Goal: Task Accomplishment & Management: Use online tool/utility

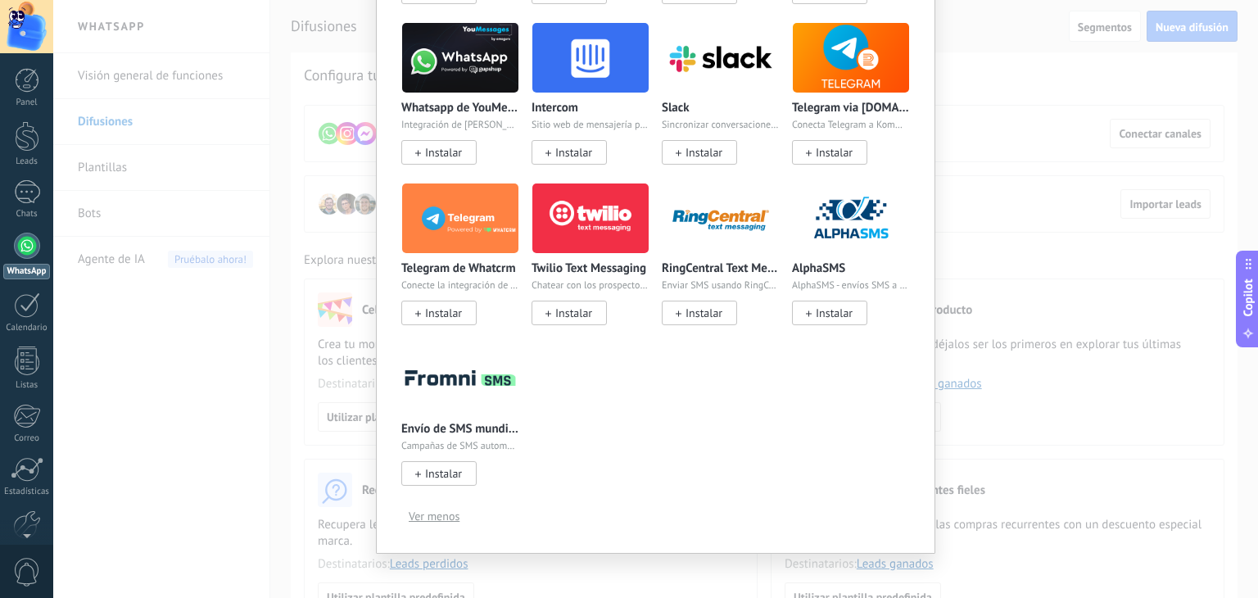
scroll to position [650, 0]
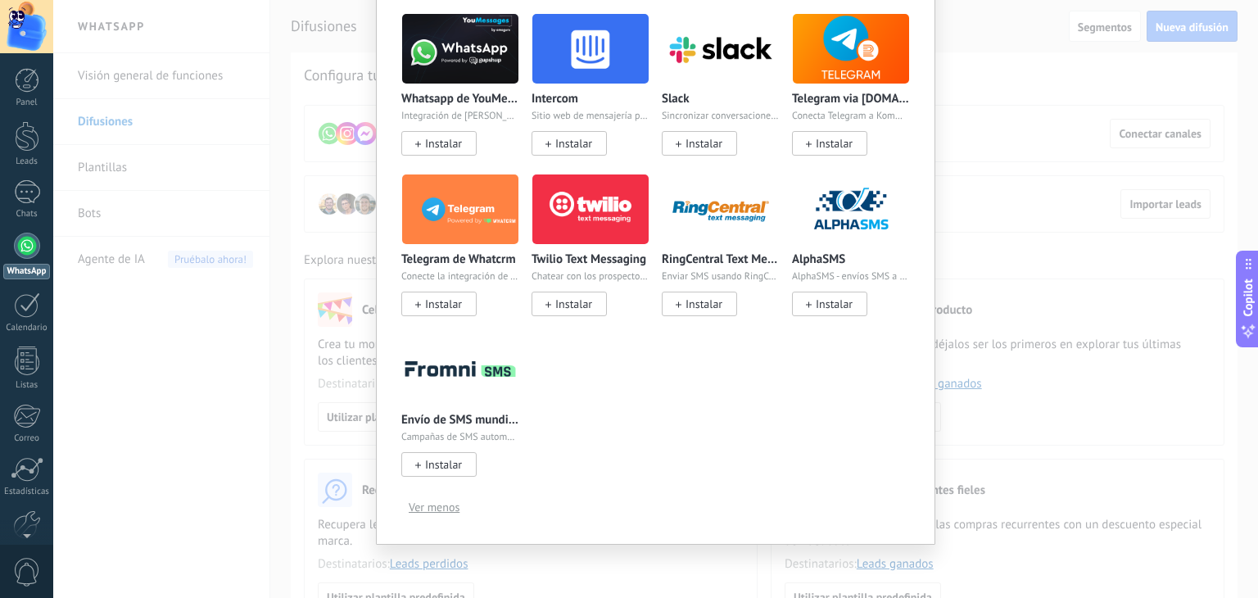
click at [442, 502] on span "Ver menos" at bounding box center [434, 506] width 51 height 11
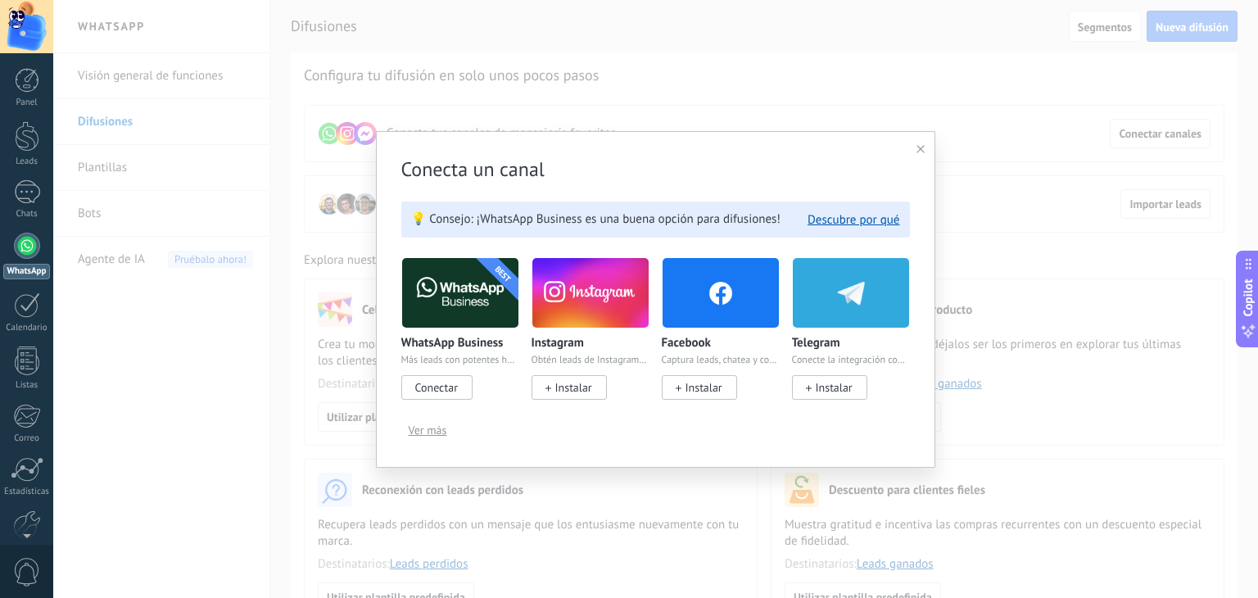
click at [423, 435] on span "Ver más" at bounding box center [428, 429] width 38 height 11
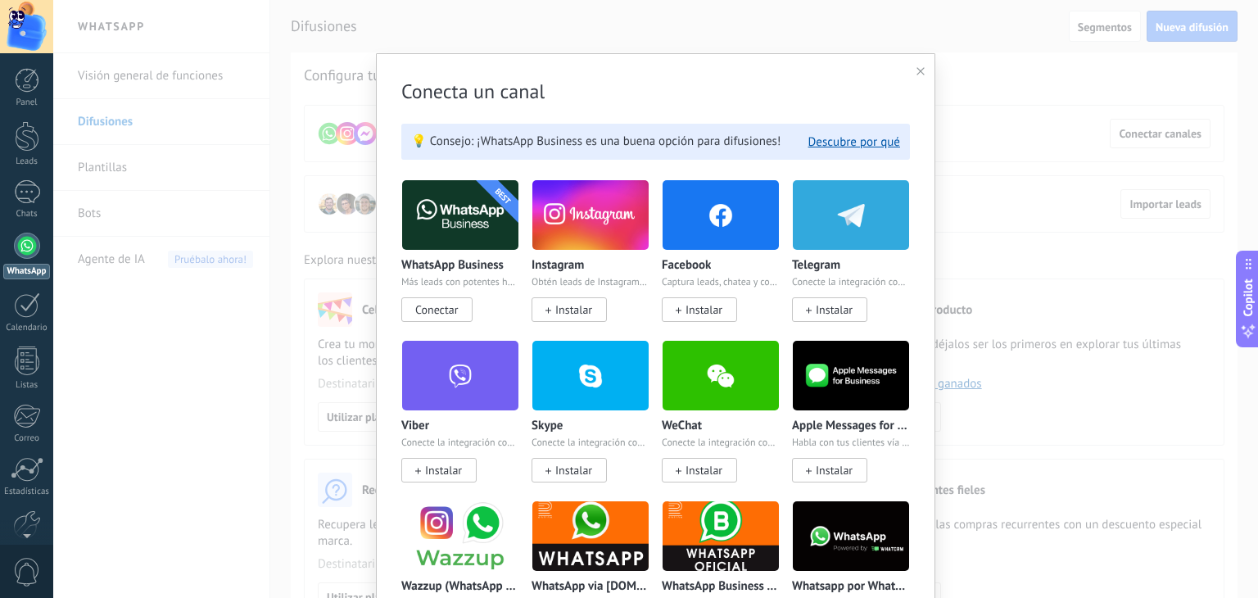
click at [916, 68] on icon at bounding box center [920, 71] width 8 height 8
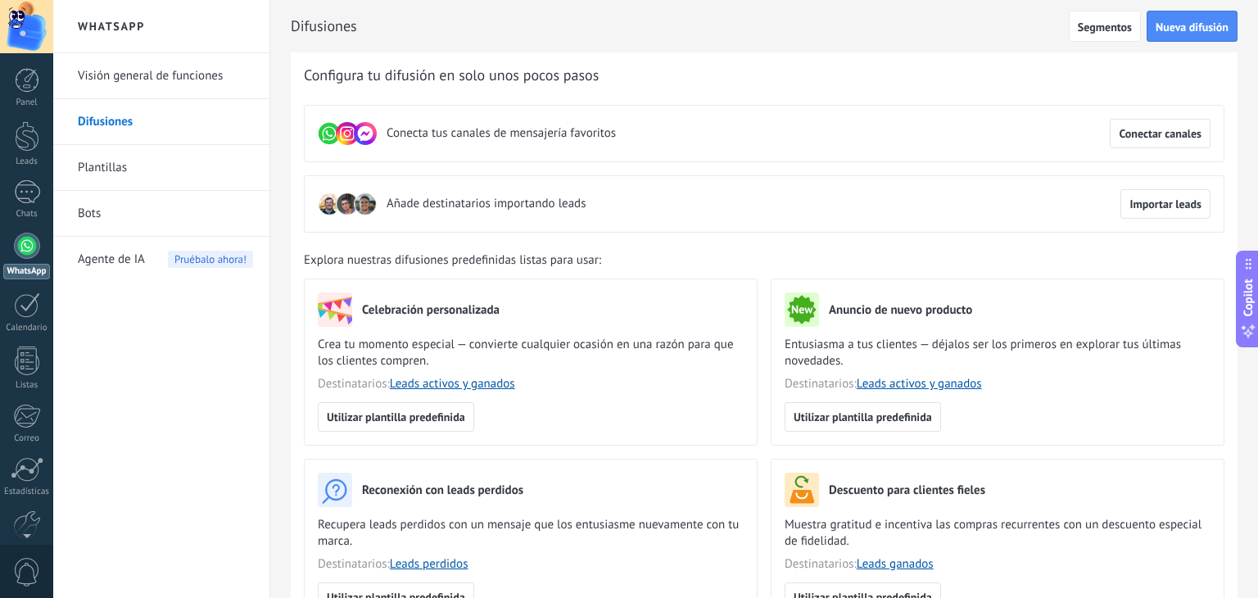
click at [188, 79] on link "Visión general de funciones" at bounding box center [165, 76] width 175 height 46
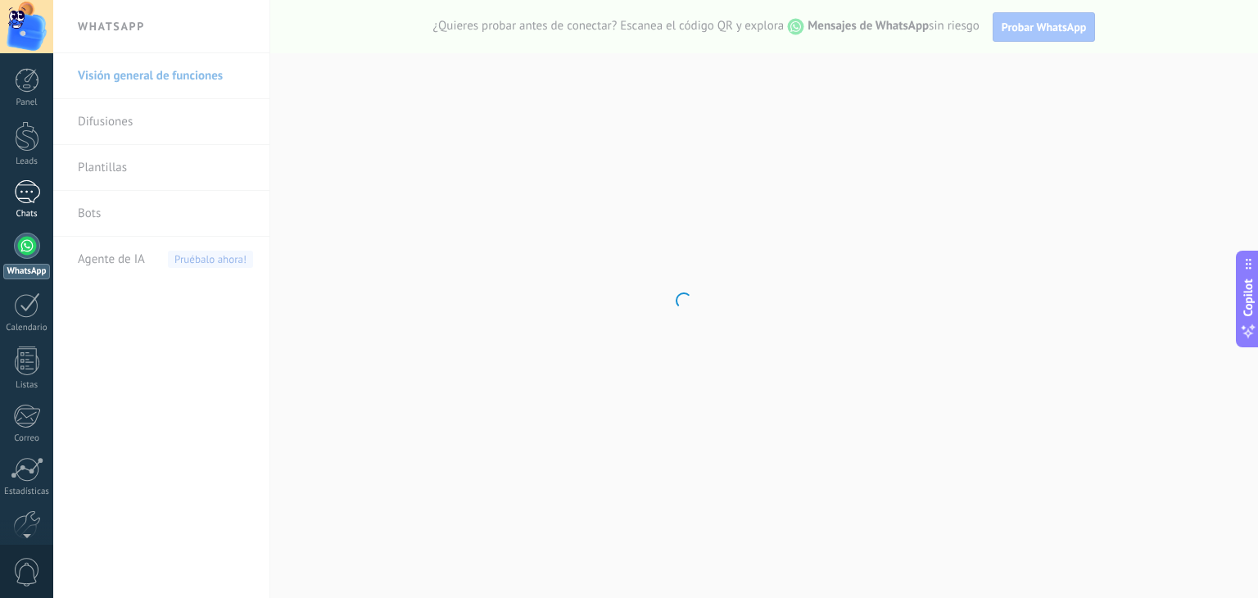
click at [29, 188] on div at bounding box center [27, 192] width 26 height 24
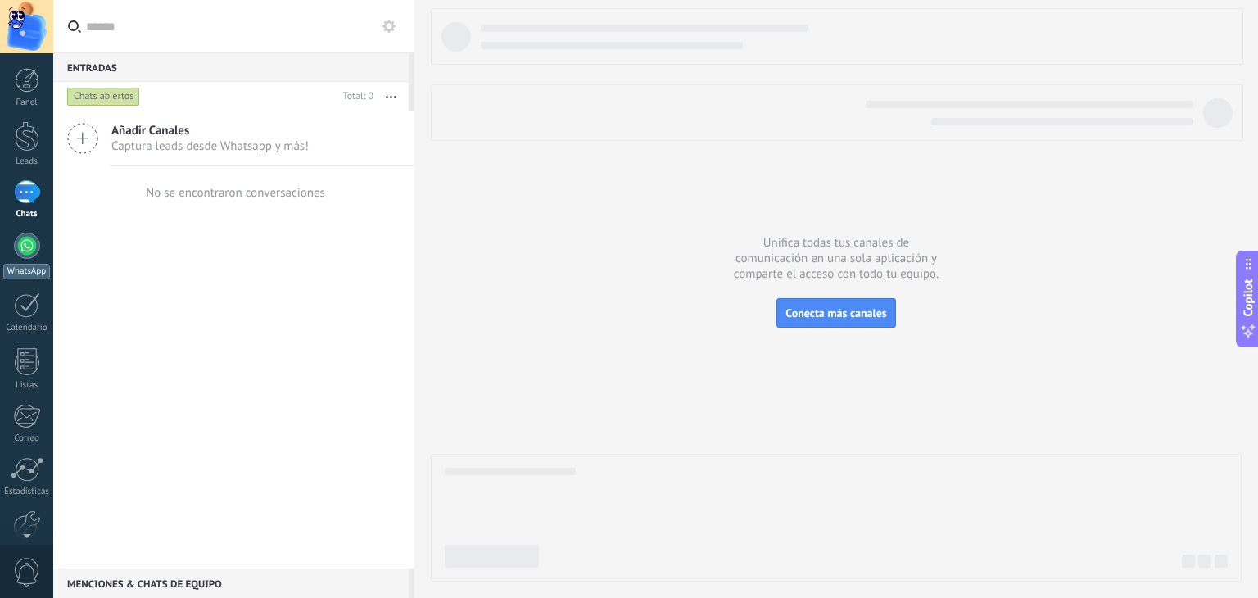
click at [30, 247] on div at bounding box center [27, 246] width 26 height 26
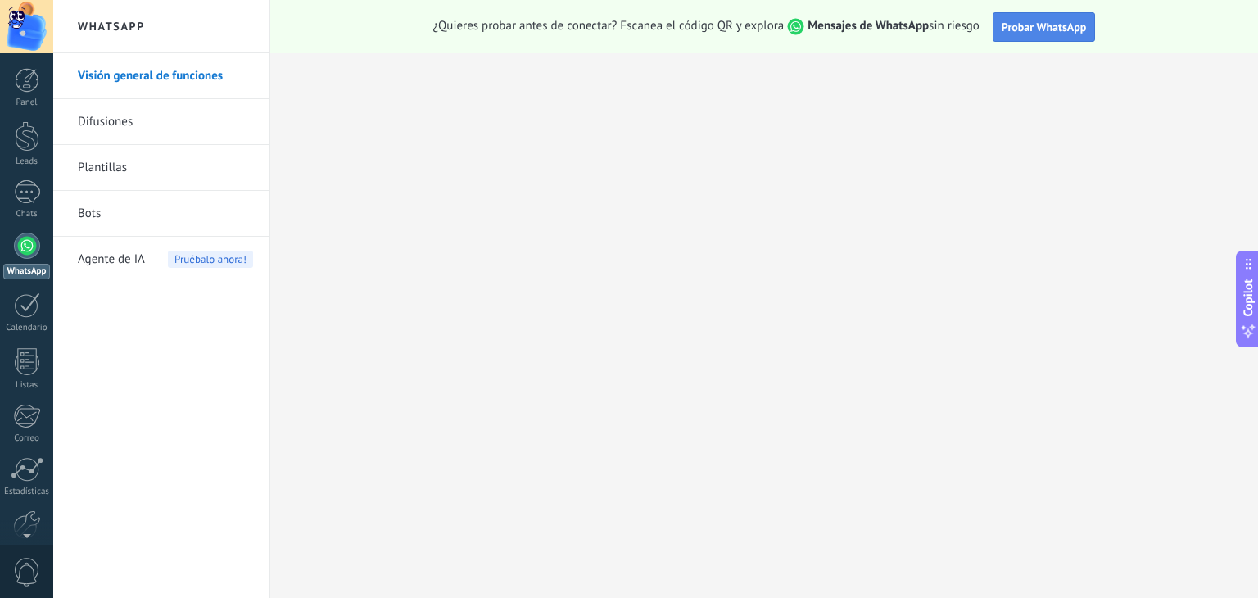
click at [1048, 25] on span "Probar WhatsApp" at bounding box center [1044, 27] width 85 height 15
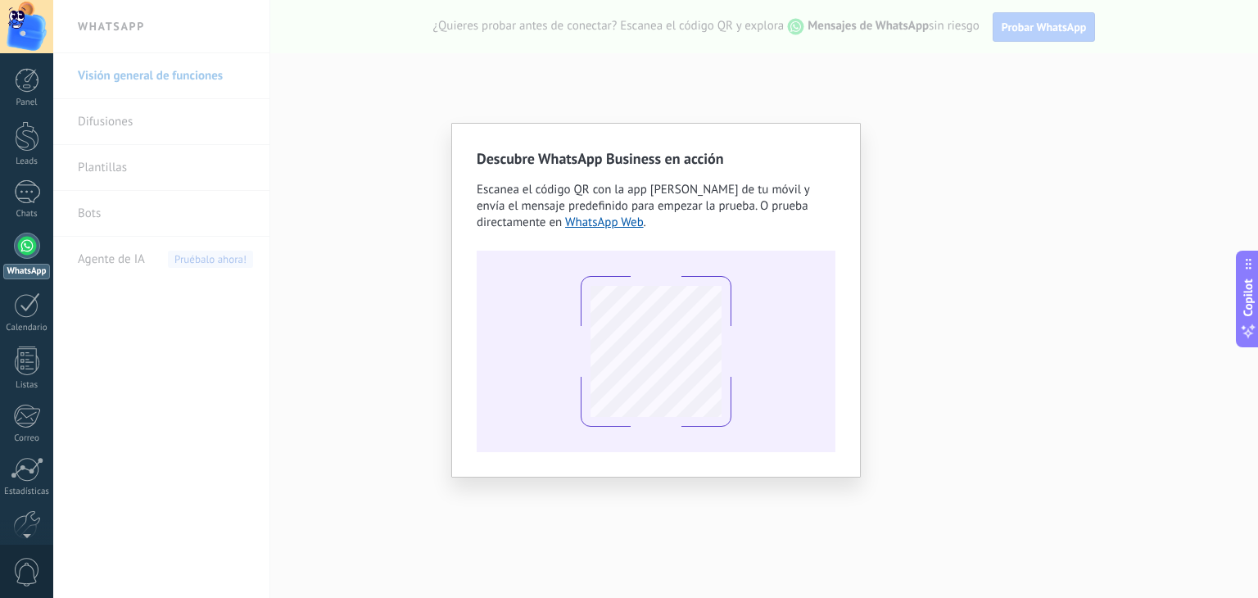
click at [286, 321] on div "Descubre WhatsApp Business en acción Escanea el código QR con la app [PERSON_NA…" at bounding box center [655, 299] width 1205 height 598
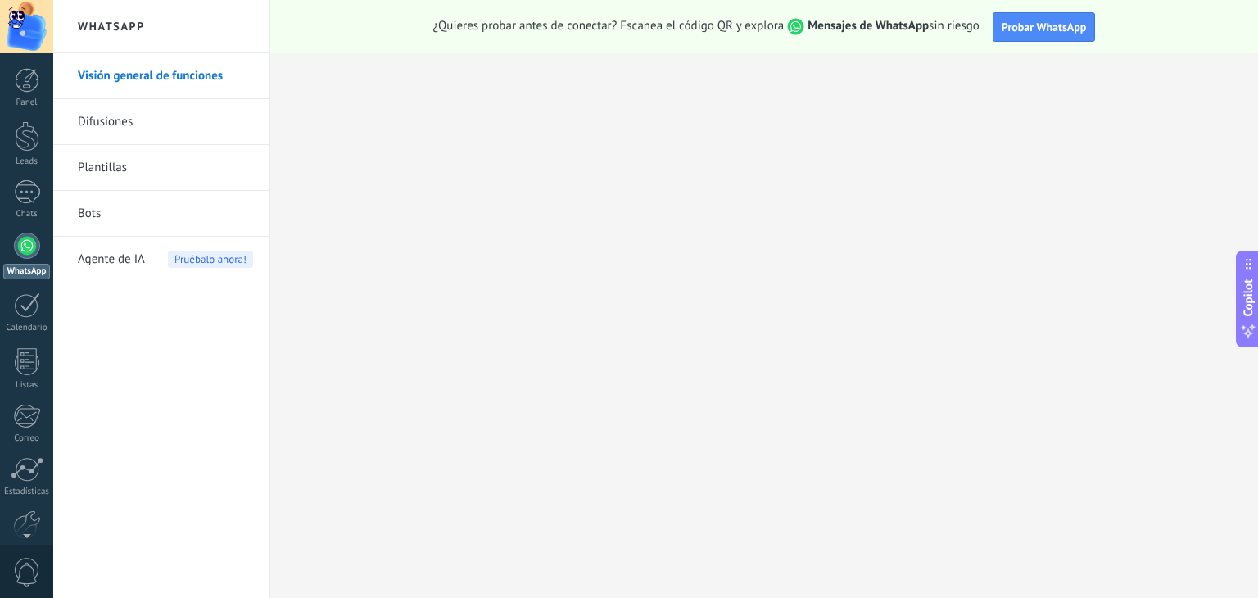
click at [151, 76] on link "Visión general de funciones" at bounding box center [165, 76] width 175 height 46
click at [24, 260] on link "WhatsApp" at bounding box center [26, 256] width 53 height 47
click at [135, 127] on link "Difusiones" at bounding box center [165, 122] width 175 height 46
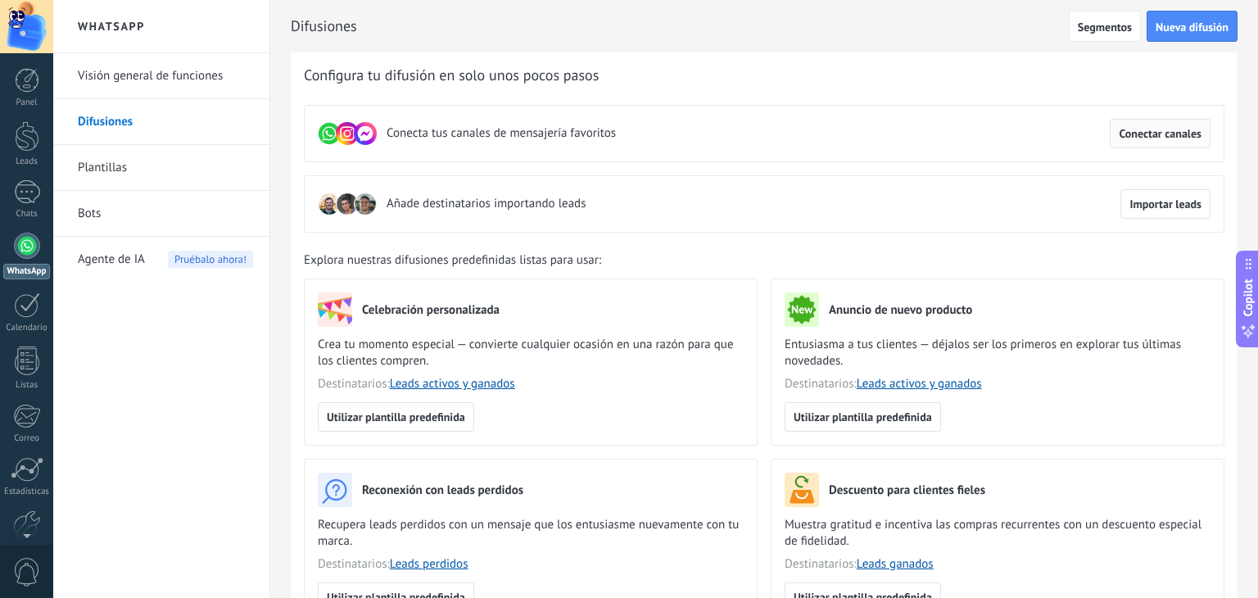
click at [1182, 131] on span "Conectar canales" at bounding box center [1160, 133] width 83 height 11
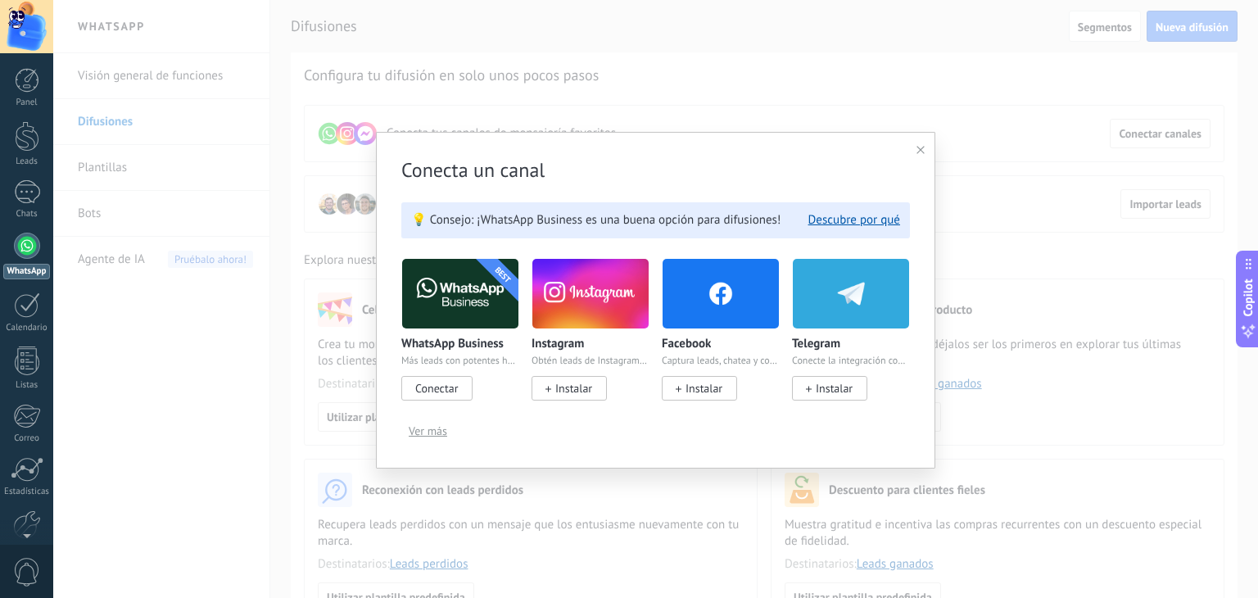
click at [427, 437] on button "Ver más" at bounding box center [427, 430] width 53 height 25
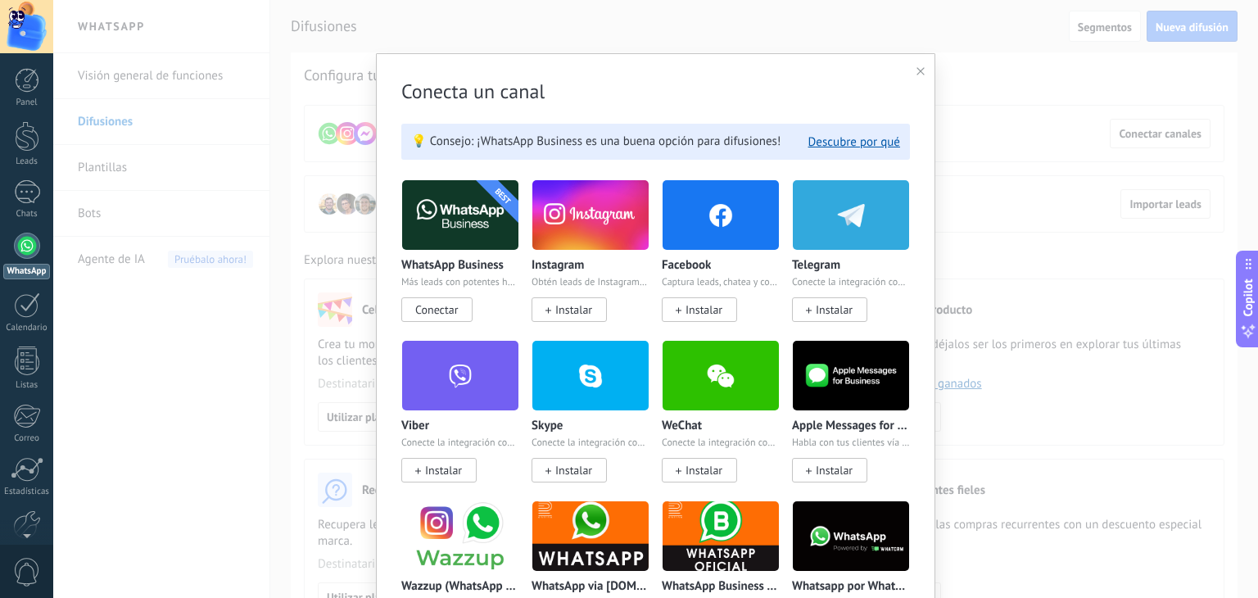
click at [916, 75] on use at bounding box center [920, 71] width 8 height 8
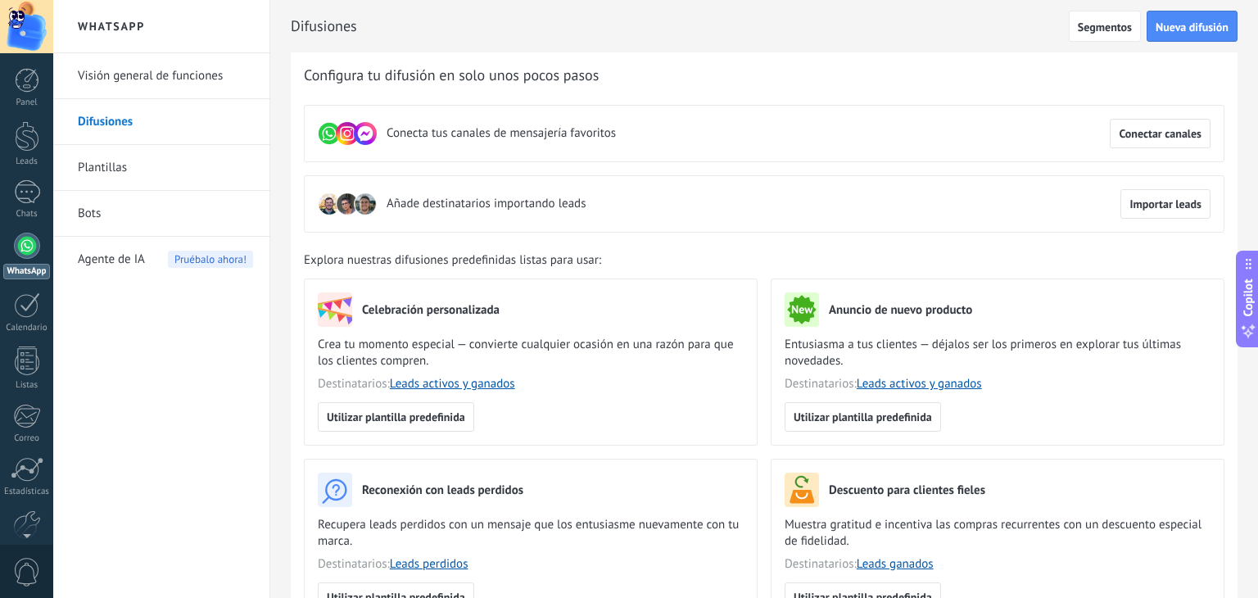
click at [171, 71] on link "Visión general de funciones" at bounding box center [165, 76] width 175 height 46
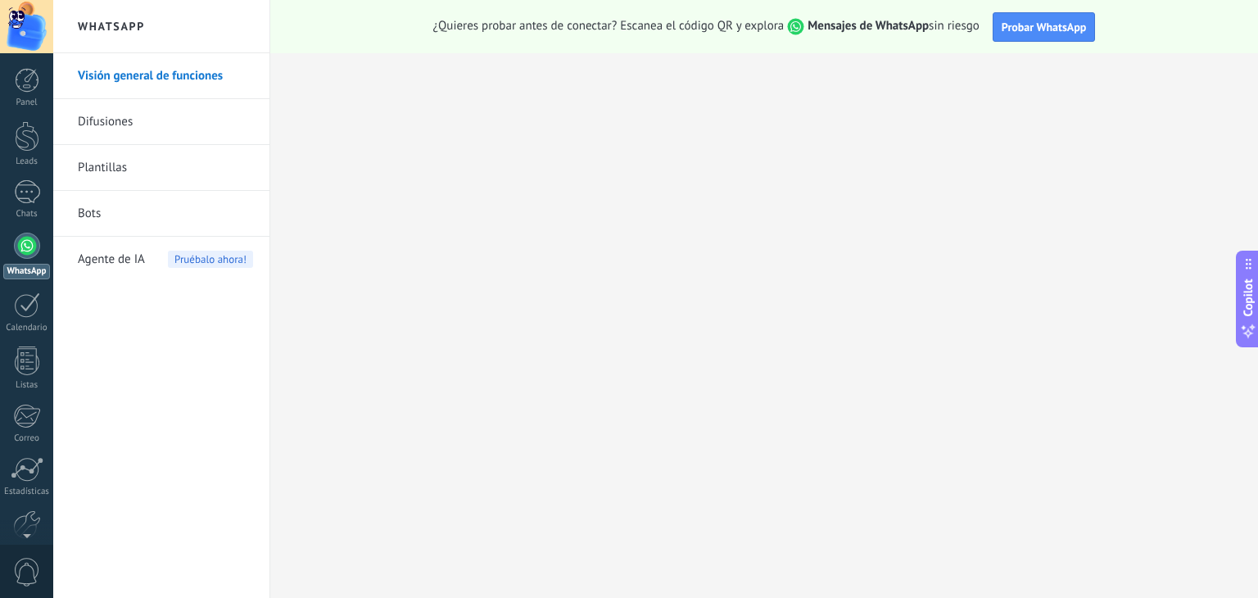
click at [34, 249] on div at bounding box center [27, 246] width 26 height 26
click at [25, 247] on div at bounding box center [27, 246] width 26 height 26
click at [136, 167] on link "Plantillas" at bounding box center [165, 168] width 175 height 46
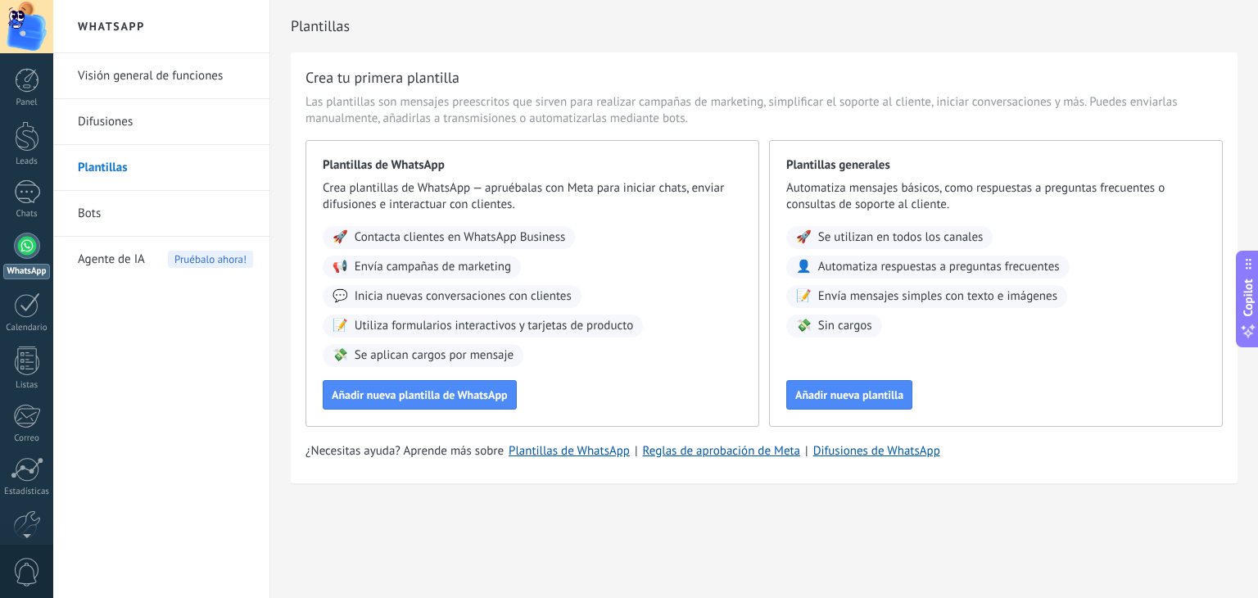
click at [131, 125] on link "Difusiones" at bounding box center [165, 122] width 175 height 46
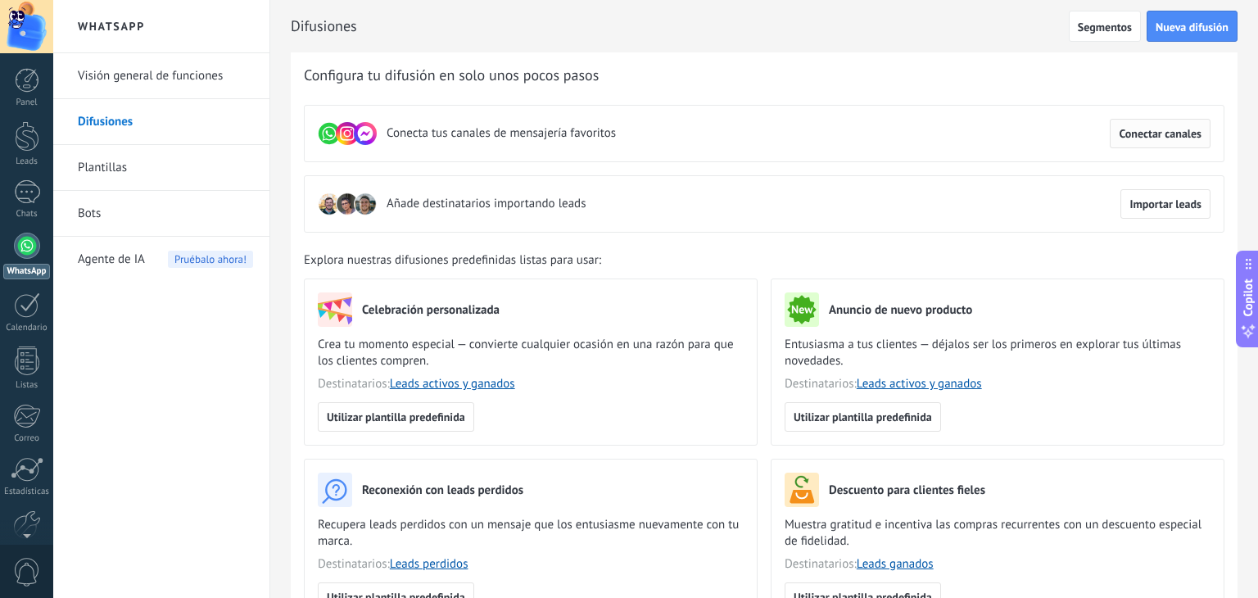
click at [1162, 131] on span "Conectar canales" at bounding box center [1160, 133] width 83 height 11
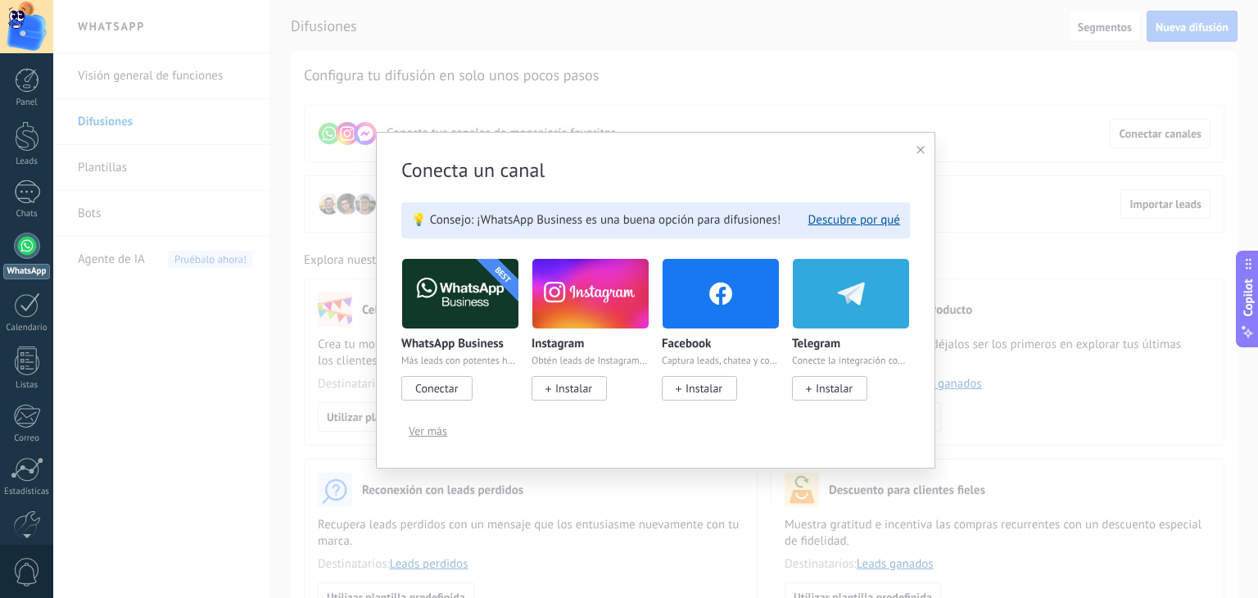
click at [426, 436] on span "Ver más" at bounding box center [428, 430] width 38 height 11
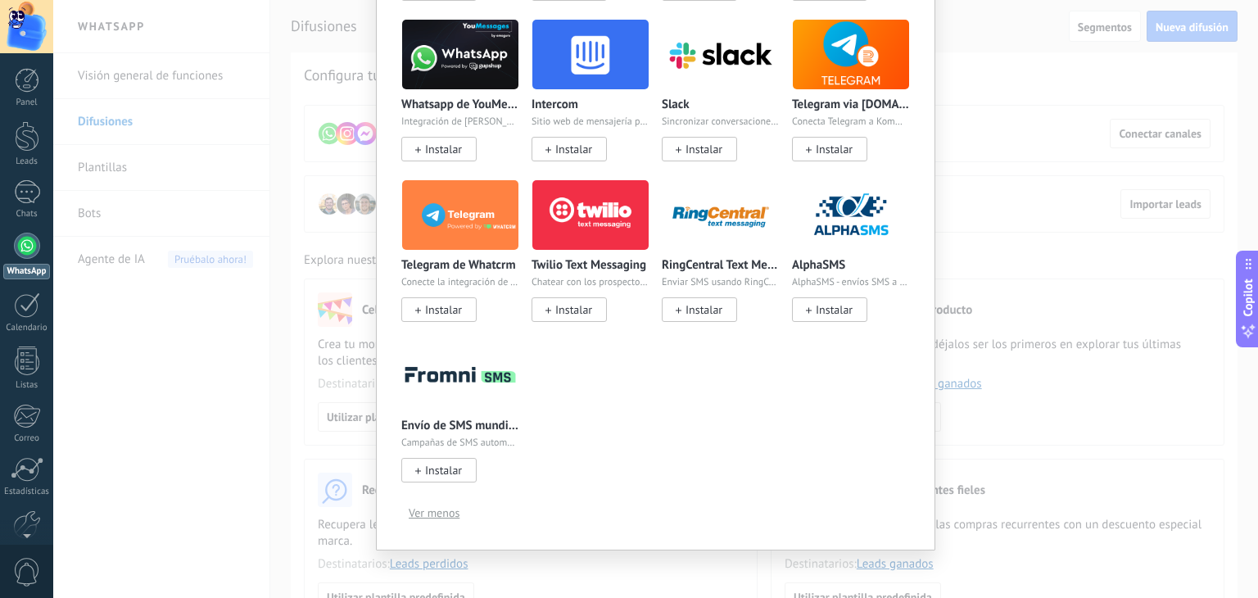
scroll to position [650, 0]
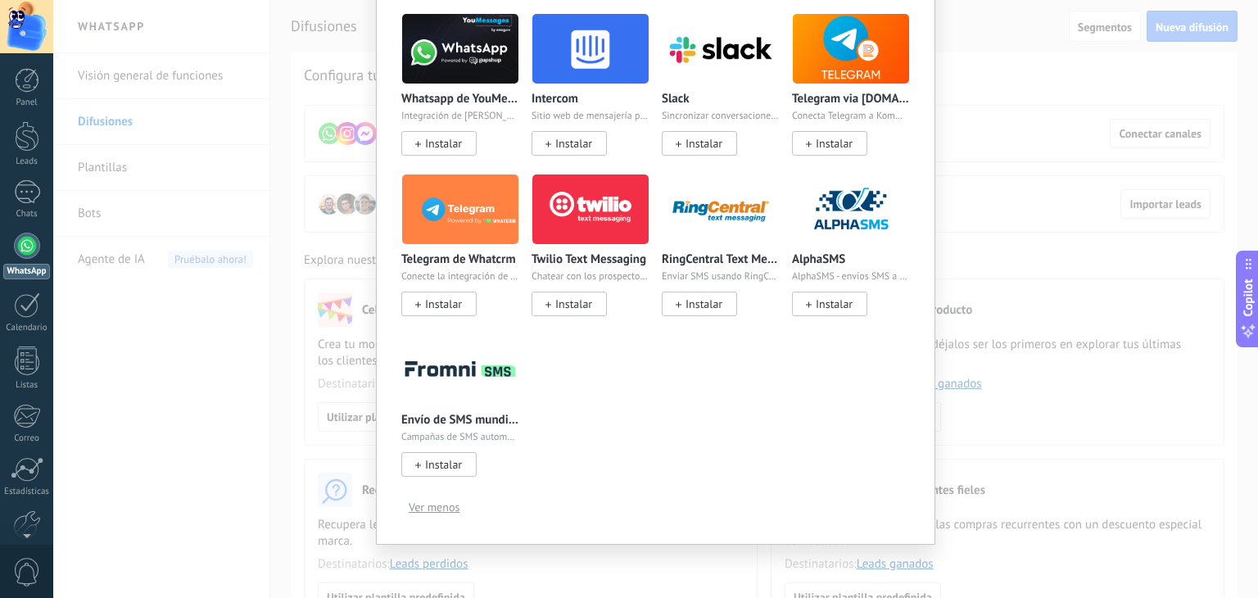
click at [1078, 454] on div "Conecta un canal 💡 Consejo: ¡WhatsApp Business es una buena opción para difusio…" at bounding box center [655, 299] width 1205 height 598
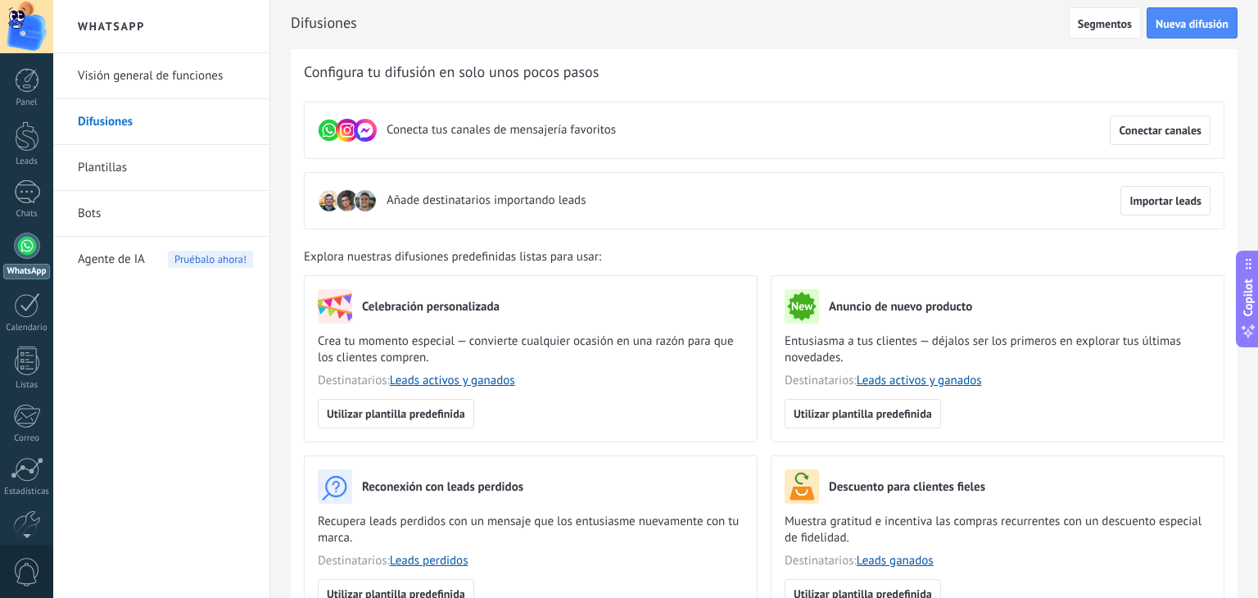
scroll to position [0, 0]
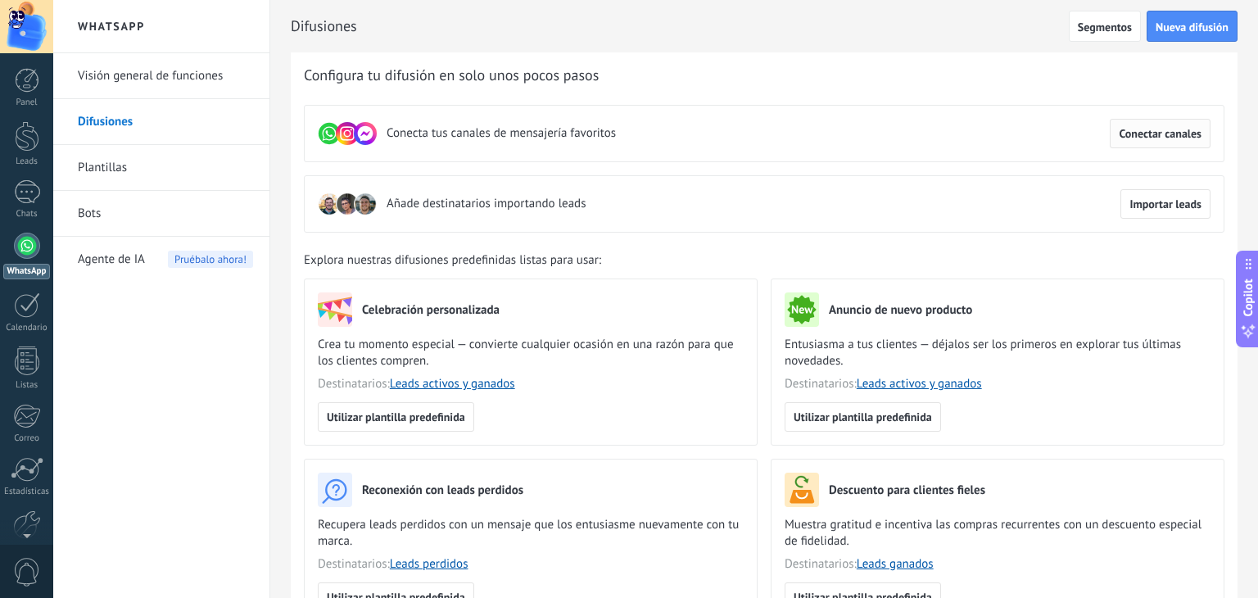
click at [1145, 138] on span "Conectar canales" at bounding box center [1160, 133] width 83 height 11
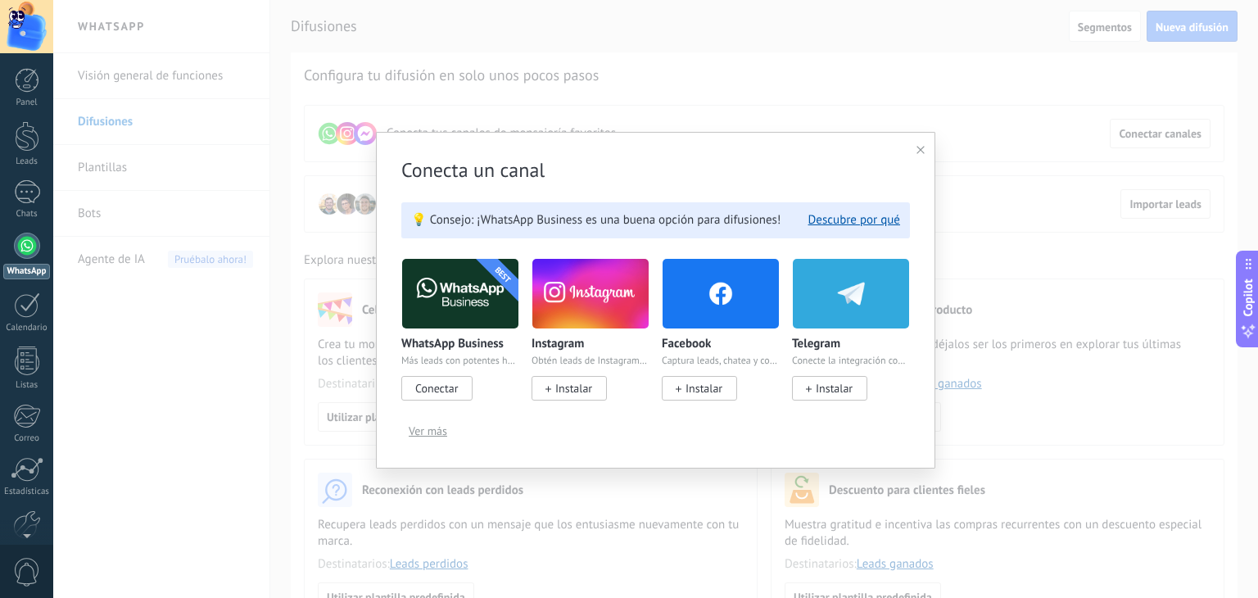
click at [455, 387] on span "Conectar" at bounding box center [436, 388] width 43 height 15
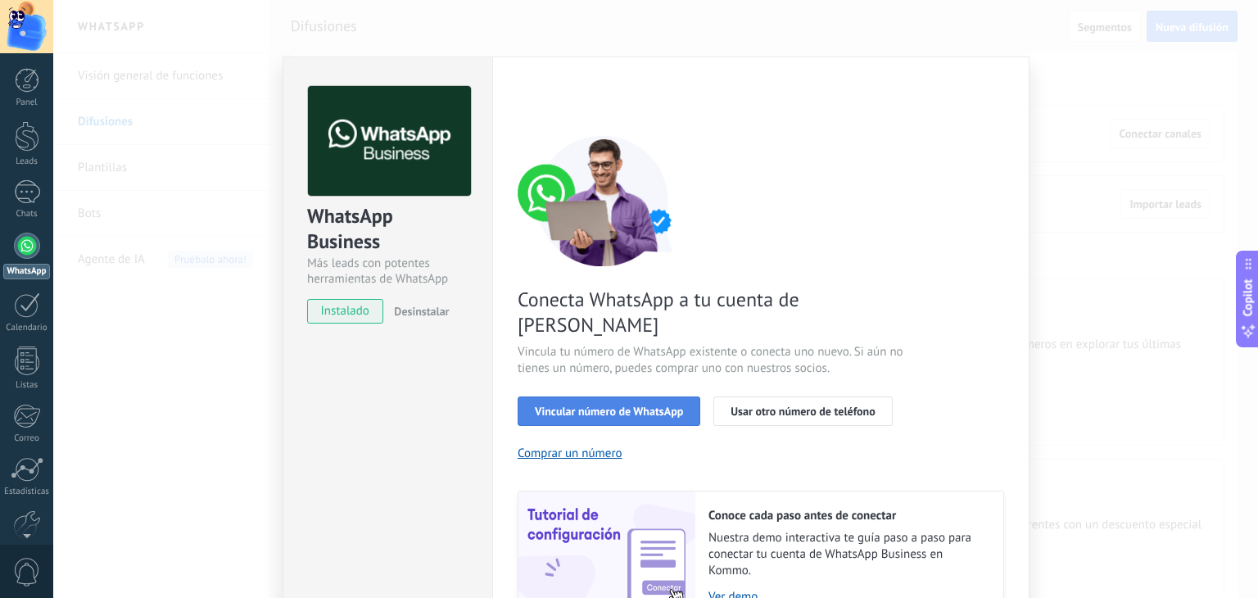
click at [617, 405] on span "Vincular número de WhatsApp" at bounding box center [609, 410] width 148 height 11
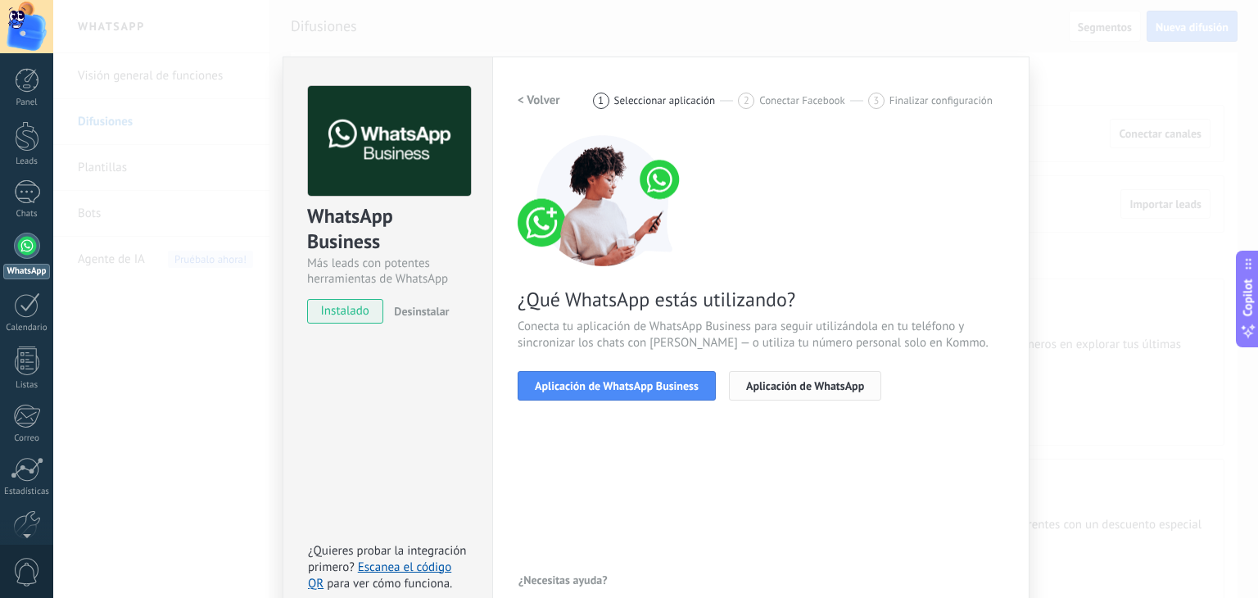
click at [773, 389] on span "Aplicación de WhatsApp" at bounding box center [805, 385] width 118 height 11
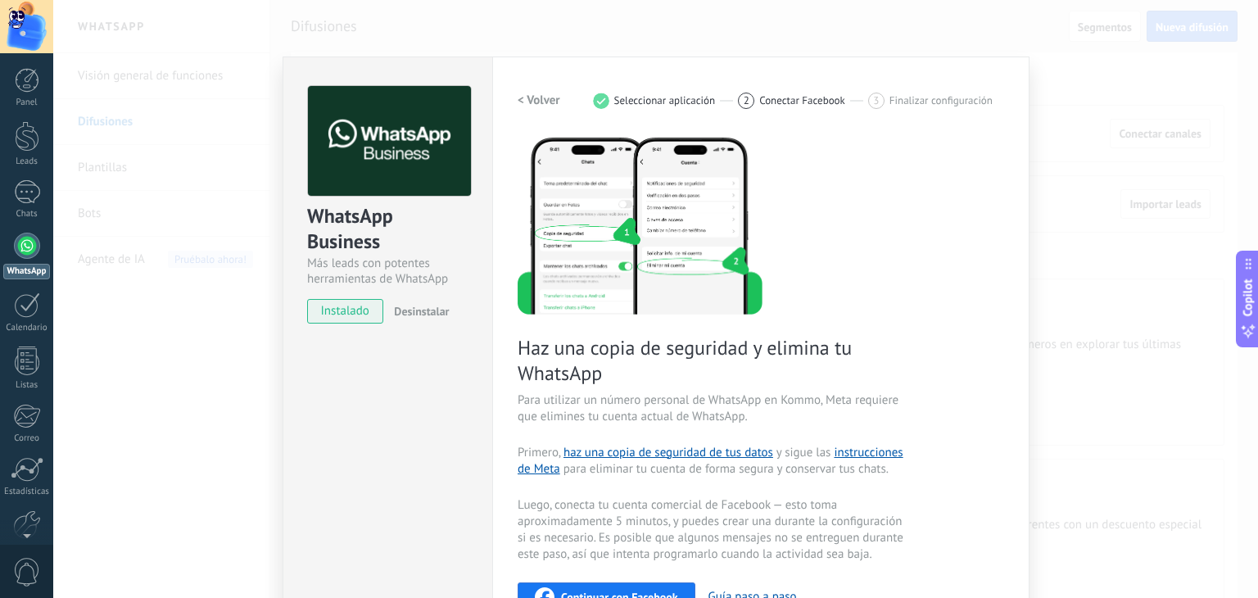
click at [765, 102] on span "Conectar Facebook" at bounding box center [802, 100] width 86 height 12
click at [530, 95] on h2 "< Volver" at bounding box center [539, 101] width 43 height 16
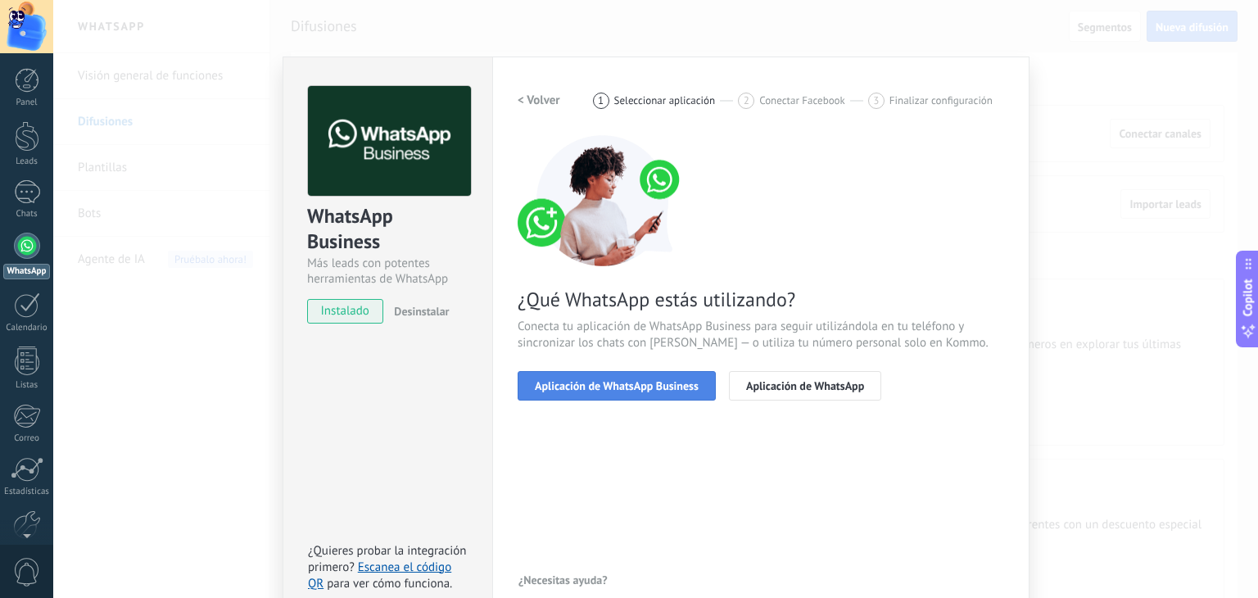
click at [619, 397] on button "Aplicación de WhatsApp Business" at bounding box center [617, 385] width 198 height 29
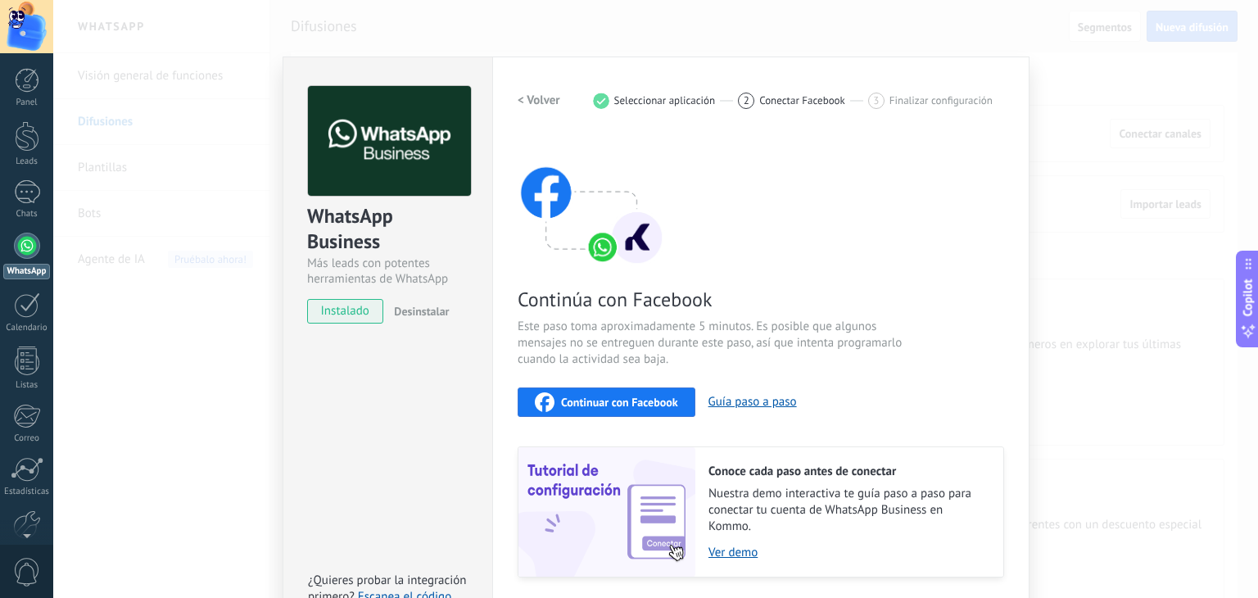
click at [533, 120] on div "< Volver 1 Seleccionar aplicación 2 Conectar Facebook 3 Finalizar configuración…" at bounding box center [761, 331] width 486 height 491
click at [534, 99] on h2 "< Volver" at bounding box center [539, 101] width 43 height 16
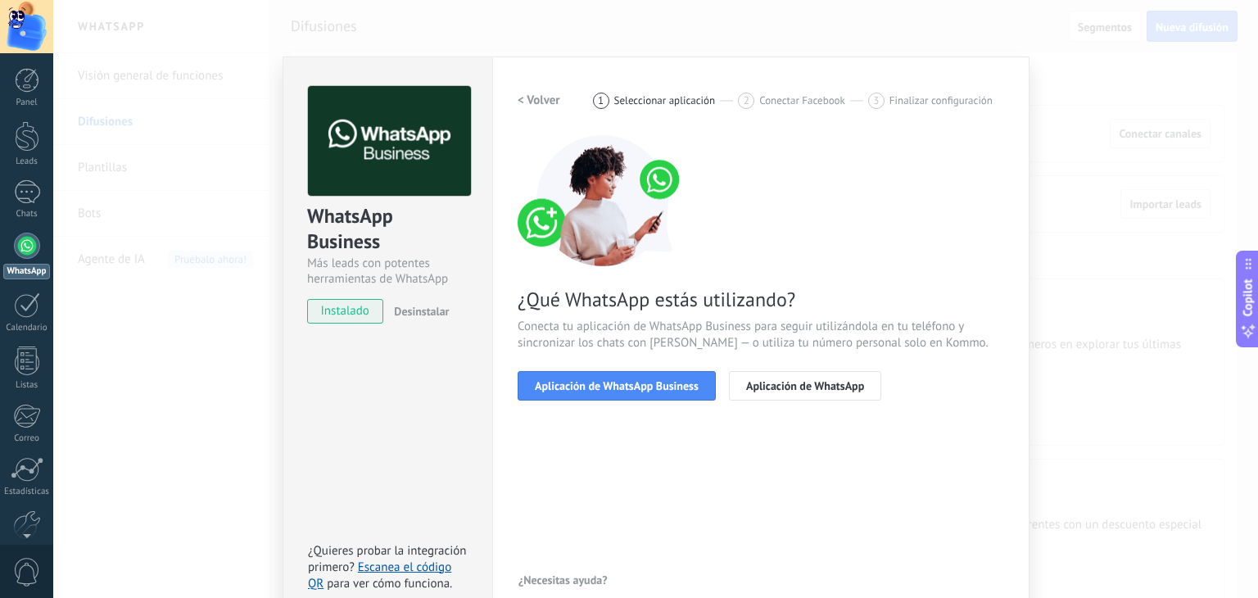
click at [534, 99] on h2 "< Volver" at bounding box center [539, 101] width 43 height 16
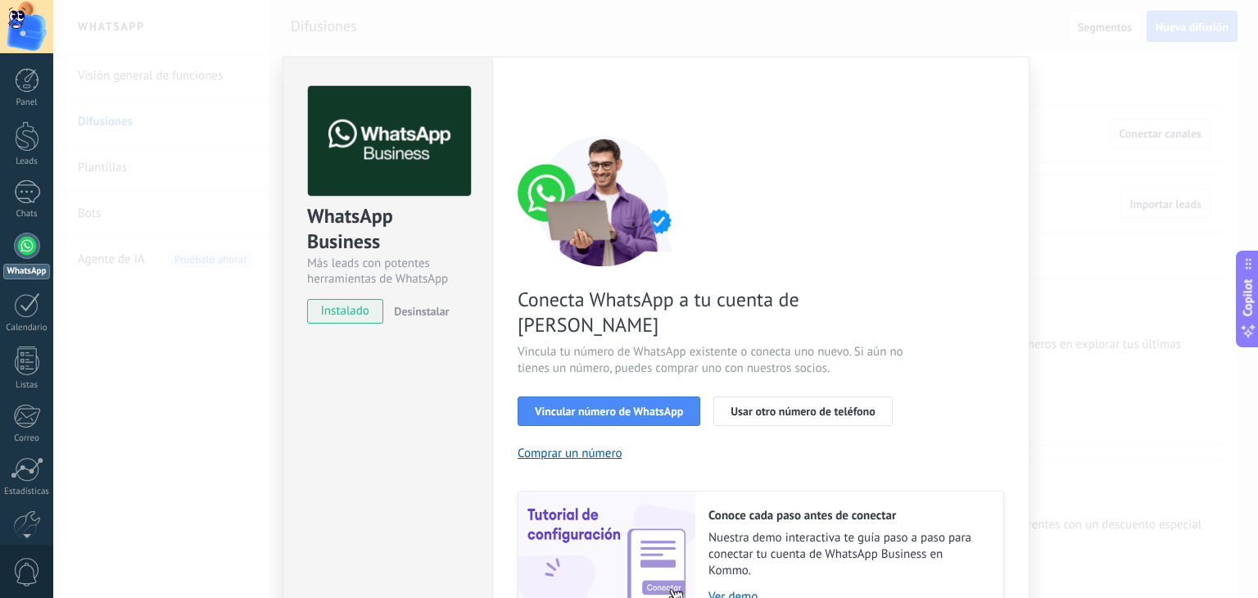
click at [1089, 157] on div "WhatsApp Business Más leads con potentes herramientas de WhatsApp instalado Des…" at bounding box center [655, 299] width 1205 height 598
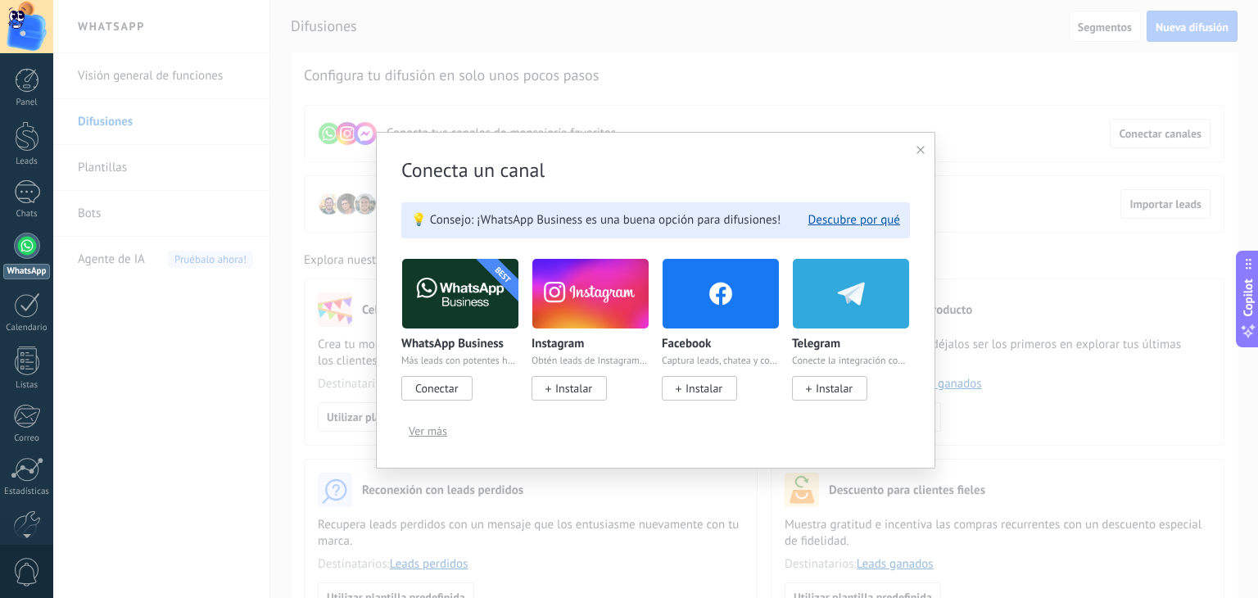
click at [414, 436] on span "Ver más" at bounding box center [428, 430] width 38 height 11
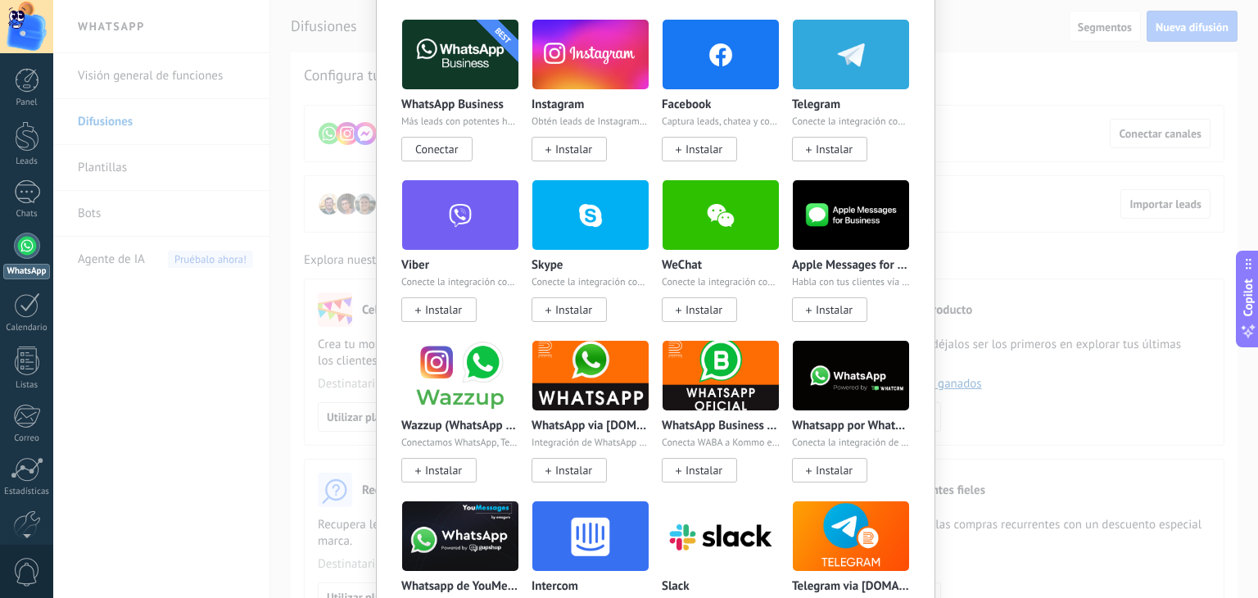
scroll to position [164, 0]
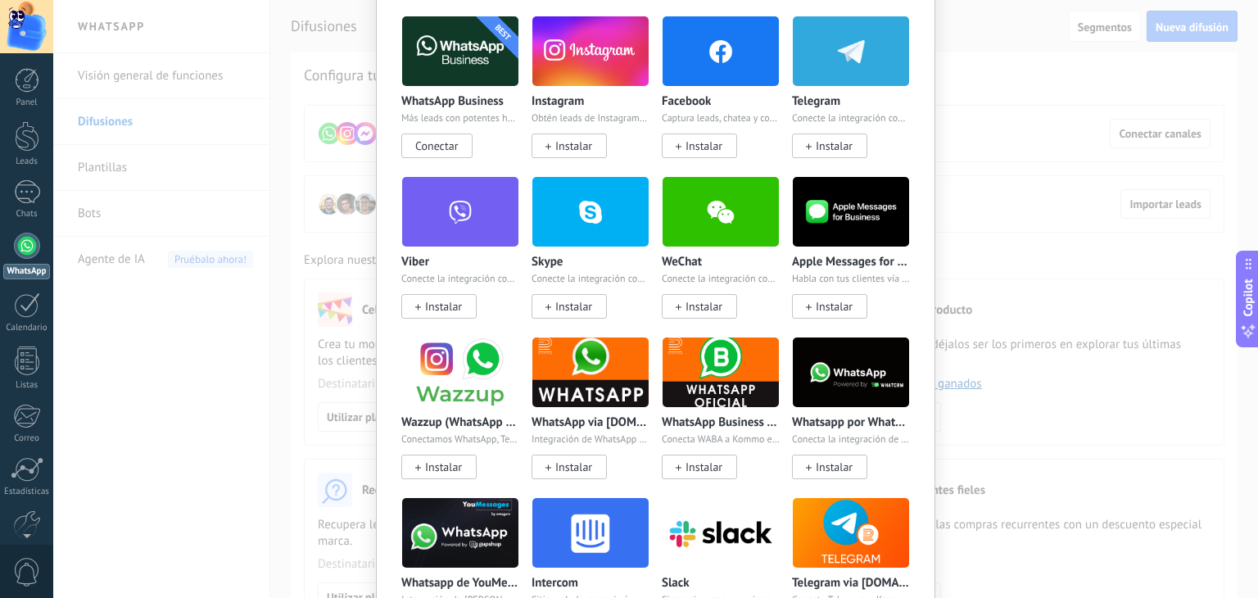
click at [1015, 122] on div "Conecta un canal 💡 Consejo: ¡WhatsApp Business es una buena opción para difusio…" at bounding box center [655, 299] width 1205 height 598
